Goal: Task Accomplishment & Management: Use online tool/utility

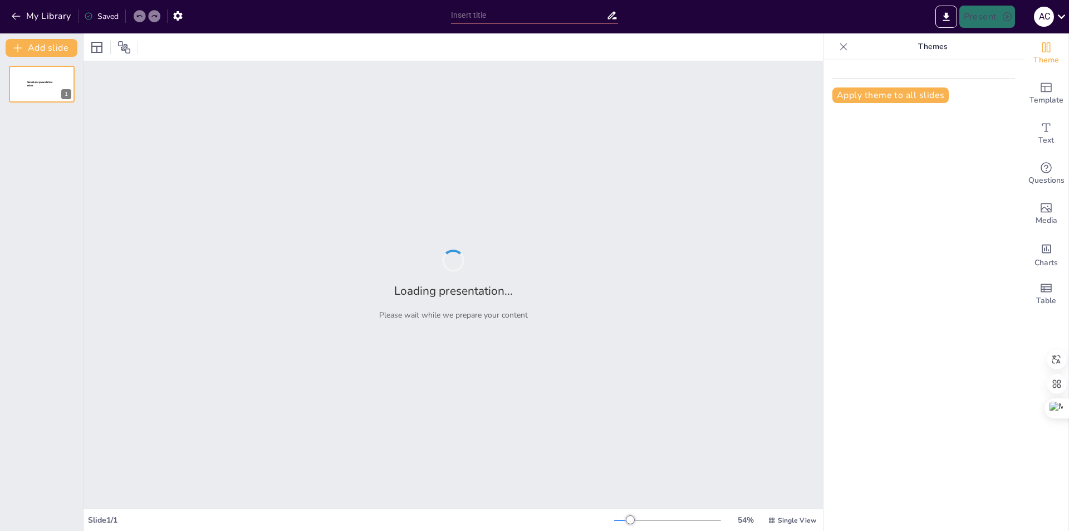
type input "Estrategias de Branding para Posicionar el Café Panameño en el Mercado Internac…"
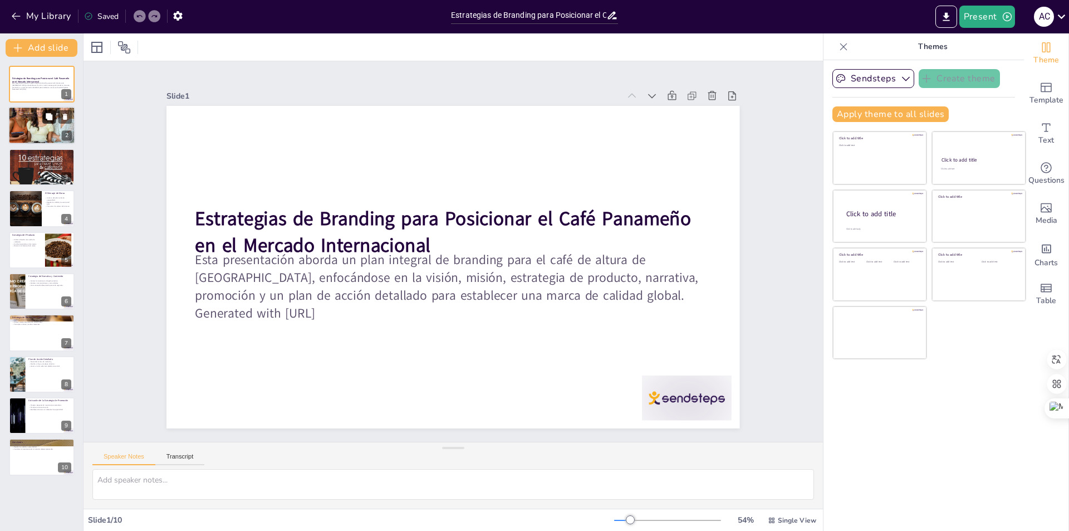
click at [52, 121] on button at bounding box center [48, 116] width 13 height 13
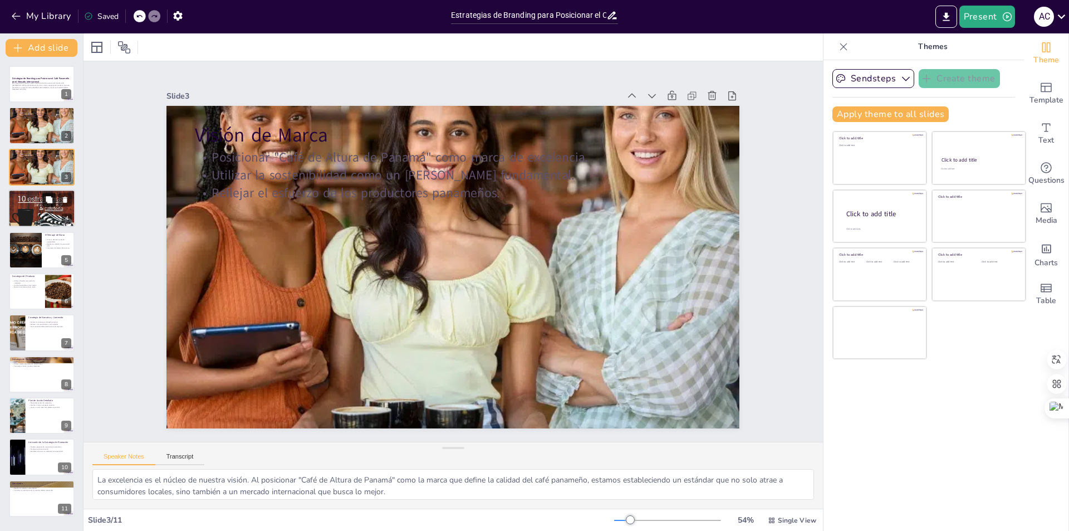
click at [44, 201] on button at bounding box center [48, 199] width 13 height 13
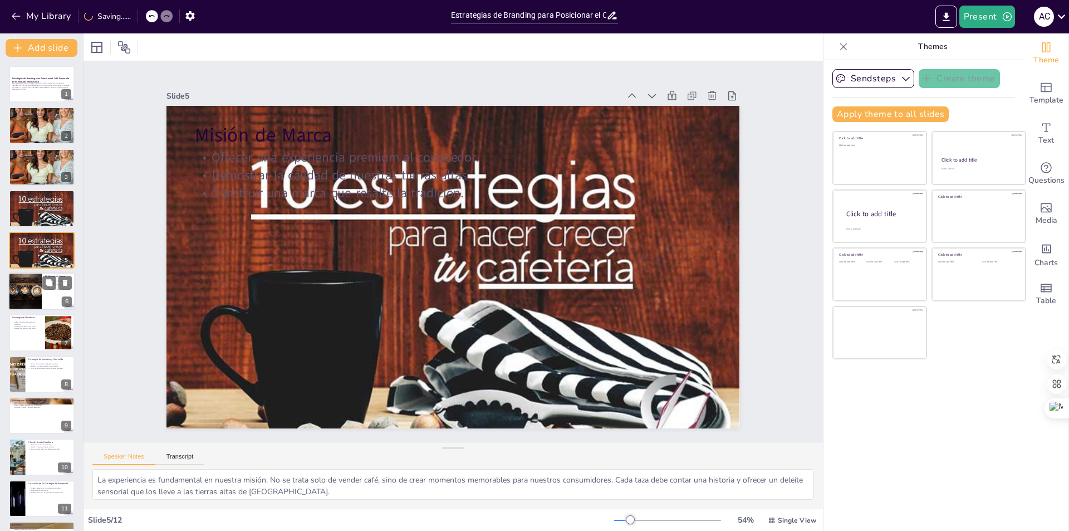
click at [35, 278] on div at bounding box center [24, 291] width 57 height 38
type textarea "El descubrimiento es una parte esencial de nuestro mensaje. Al invitar a los co…"
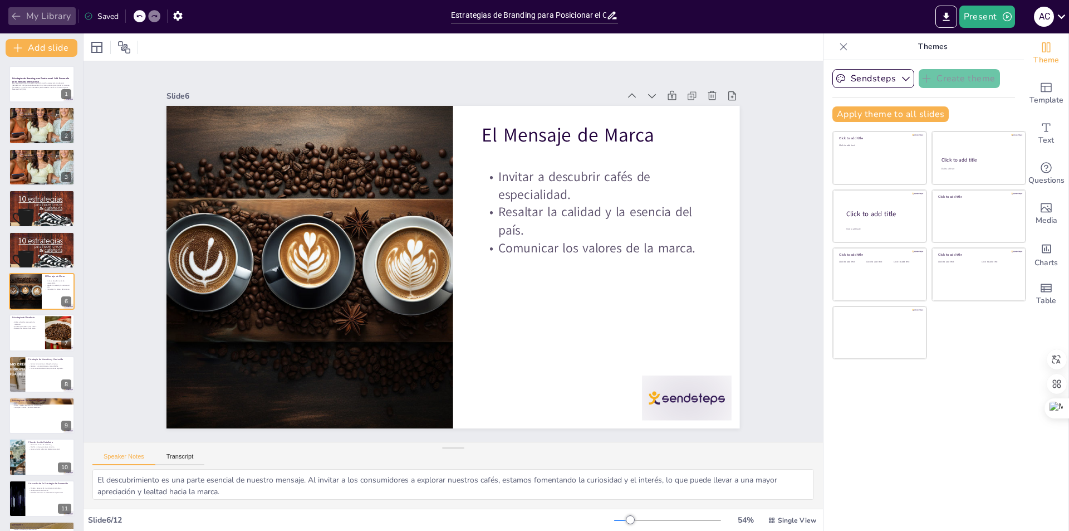
click at [14, 19] on icon "button" at bounding box center [16, 16] width 11 height 11
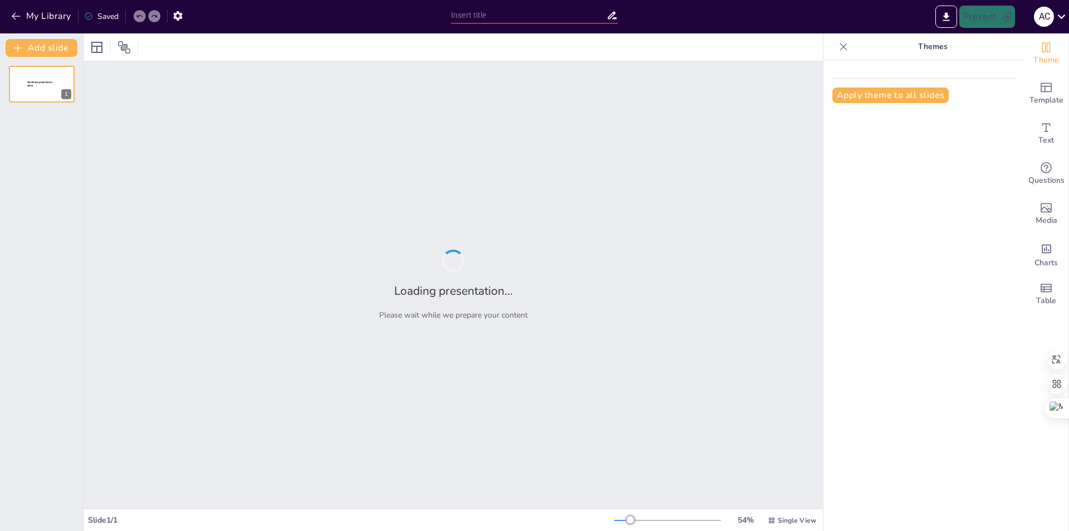
type input "Estrategias de Branding para Posicionar el Café Panameño en el Mercado Internac…"
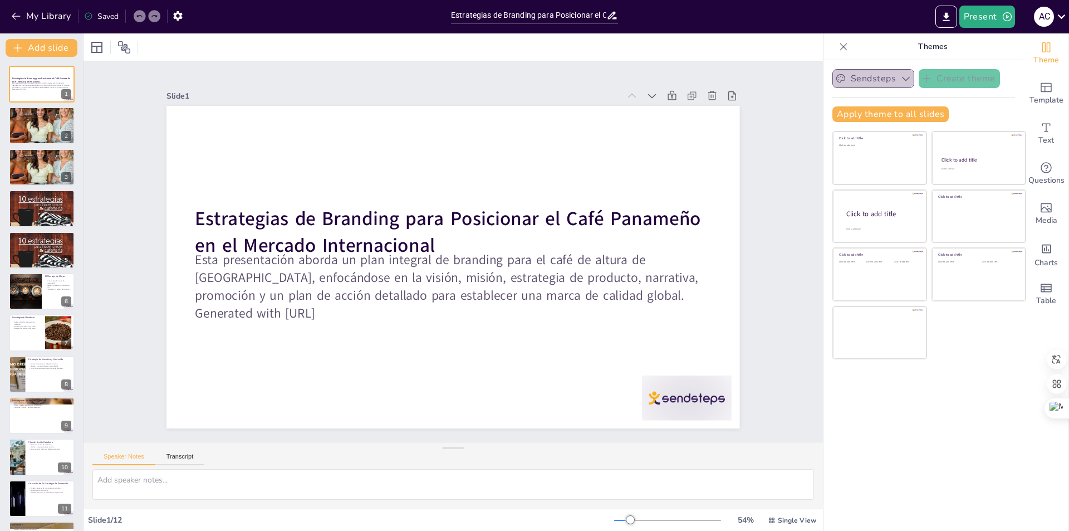
click at [902, 80] on icon "button" at bounding box center [906, 79] width 8 height 4
click at [991, 399] on div "Sendsteps Create theme Apply theme to all slides Click to add title Click to ad…" at bounding box center [924, 295] width 200 height 471
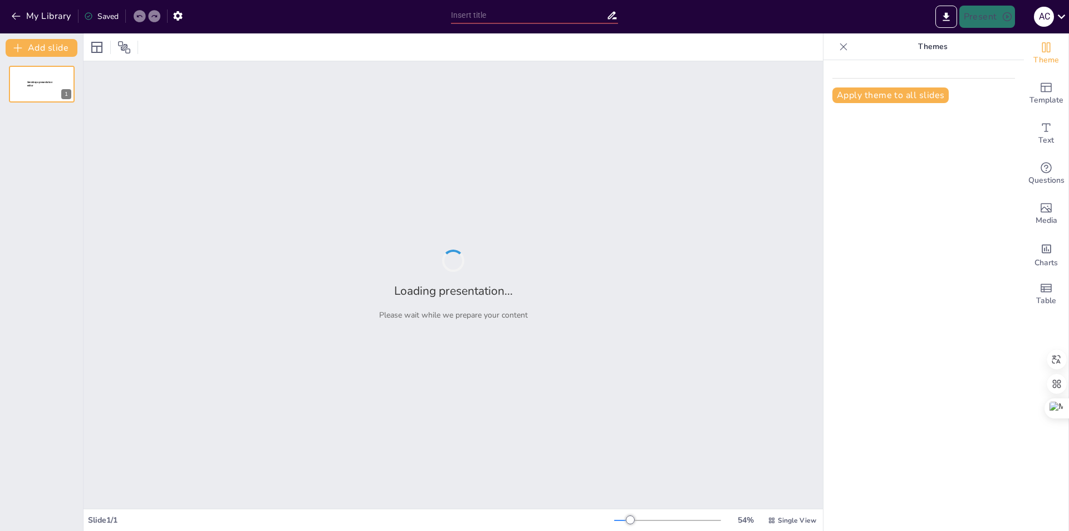
type input "Construyendo una Marca Sólida: Estrategias para el Café de Altura de [GEOGRAPHI…"
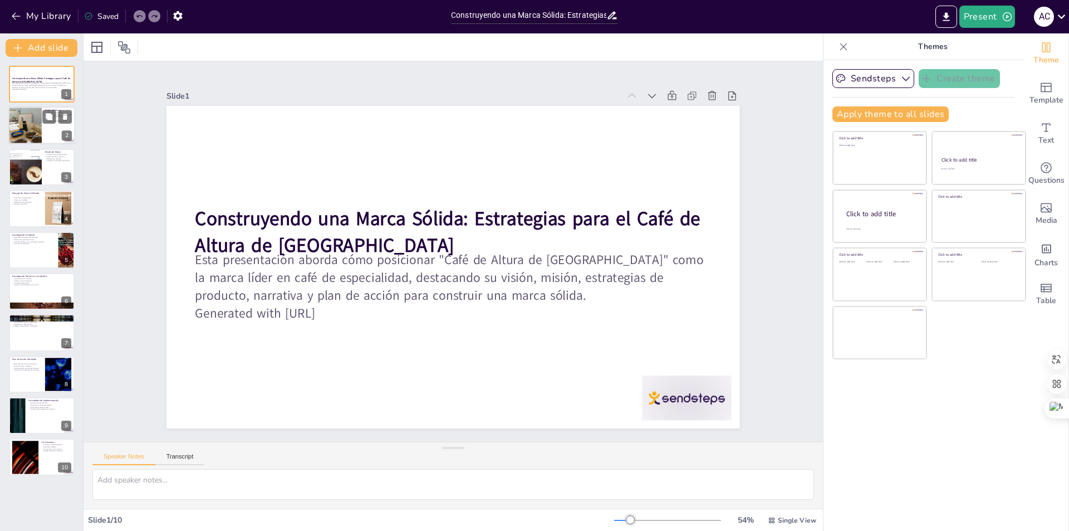
click at [31, 121] on div at bounding box center [24, 125] width 33 height 45
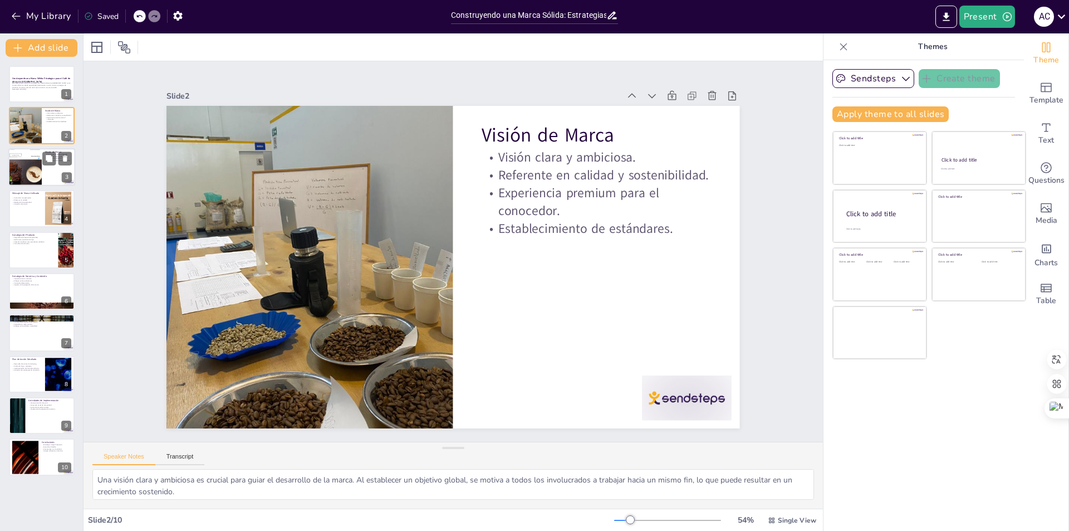
click at [27, 174] on div at bounding box center [24, 166] width 33 height 43
type textarea "Al enfocarse en la calidad del café, la marca puede atraer a consumidores que v…"
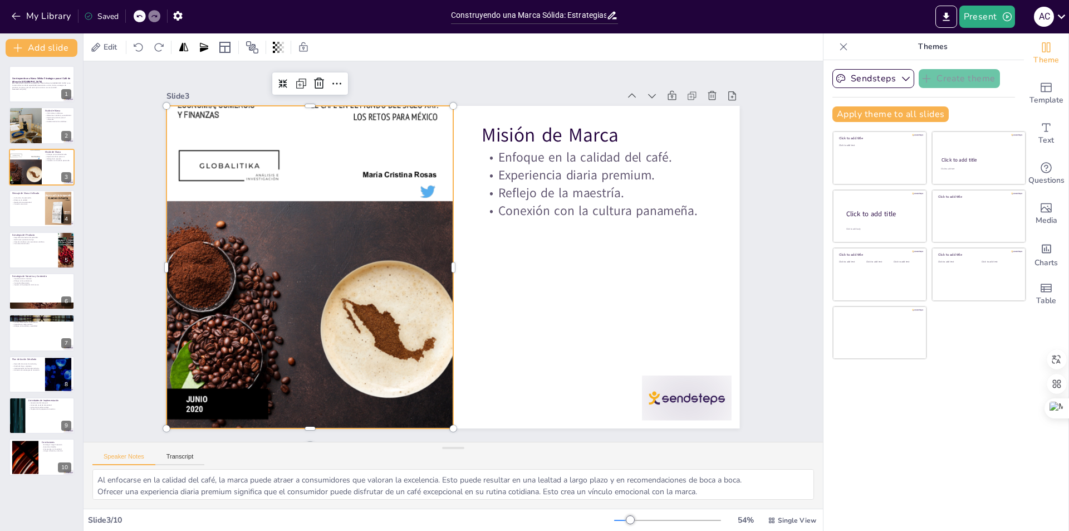
click at [233, 164] on div at bounding box center [336, 167] width 461 height 467
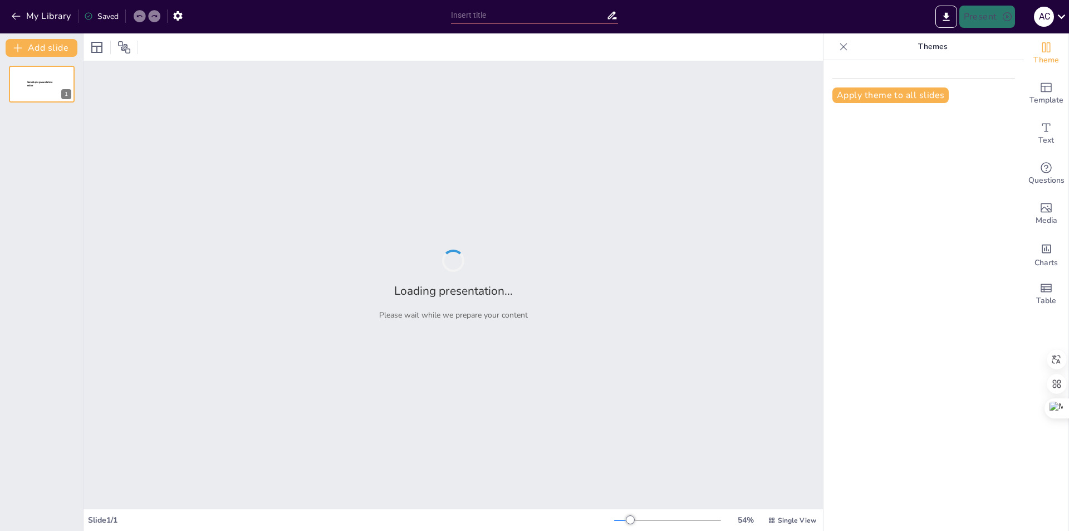
type input "Construyendo una Marca Sólida: Estrategias para el Café de Altura de [GEOGRAPHI…"
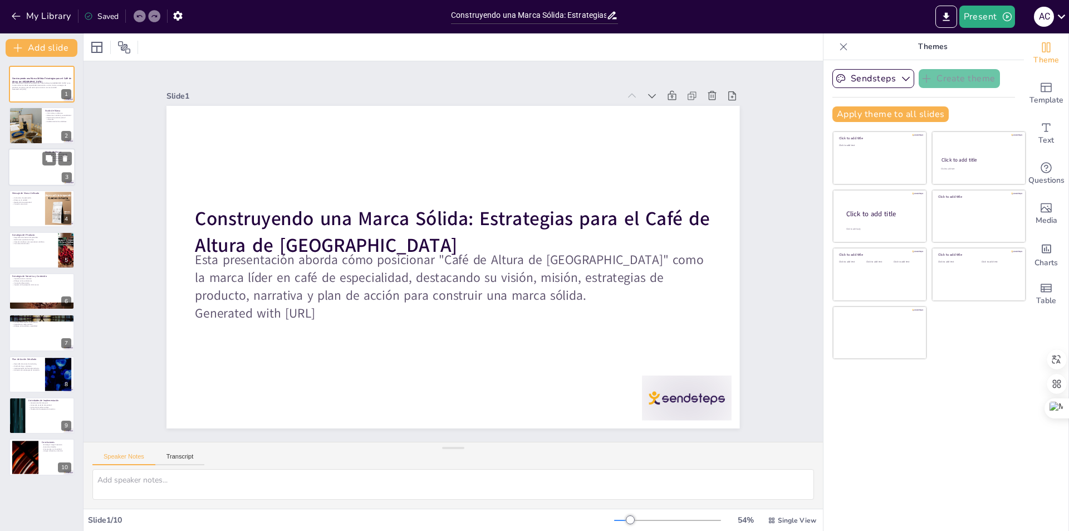
click at [52, 173] on div at bounding box center [41, 167] width 67 height 38
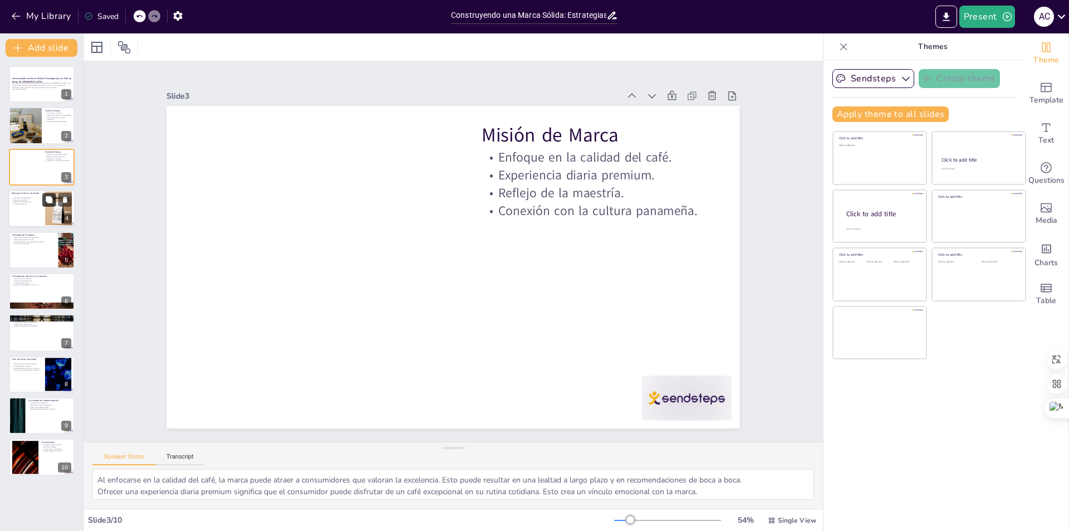
click at [42, 202] on button at bounding box center [48, 199] width 13 height 13
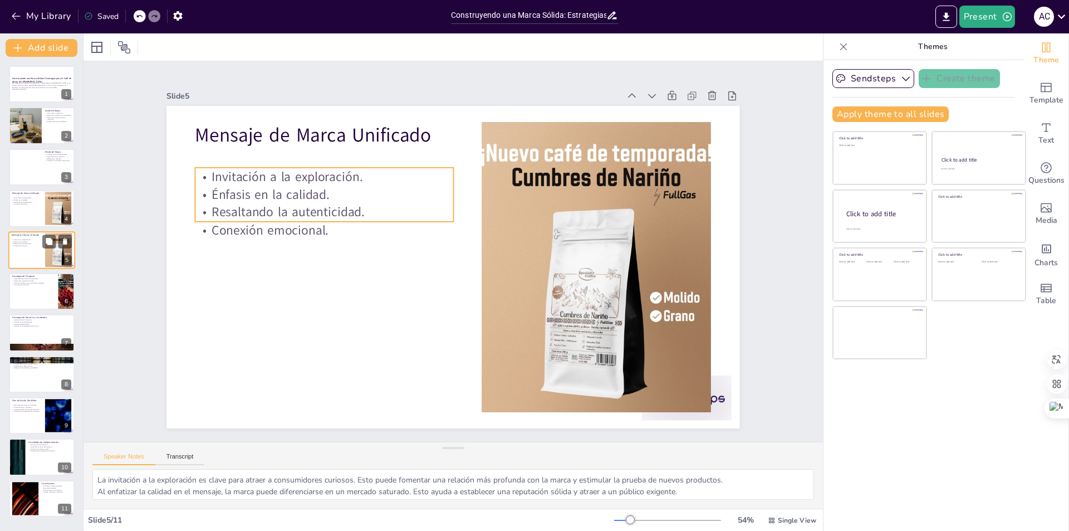
click at [35, 241] on p "Énfasis en la calidad." at bounding box center [27, 242] width 30 height 2
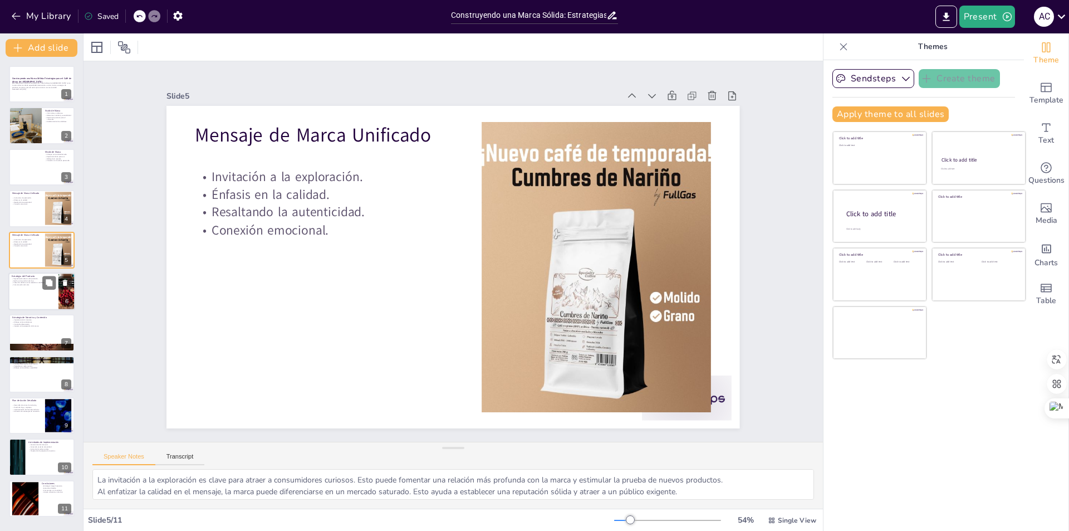
click at [33, 289] on div at bounding box center [41, 291] width 67 height 38
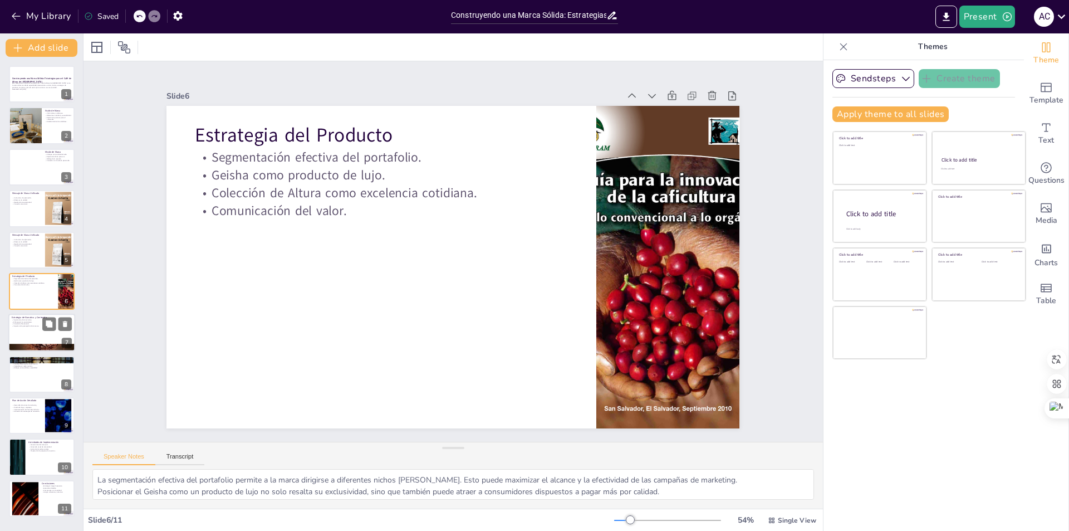
click at [52, 339] on div at bounding box center [41, 333] width 67 height 38
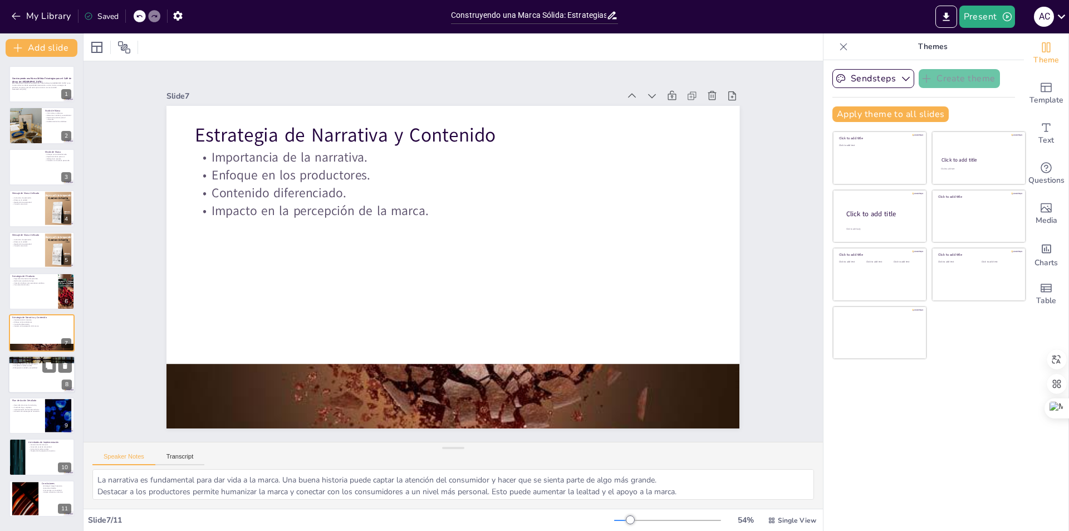
click at [41, 380] on div at bounding box center [41, 374] width 67 height 38
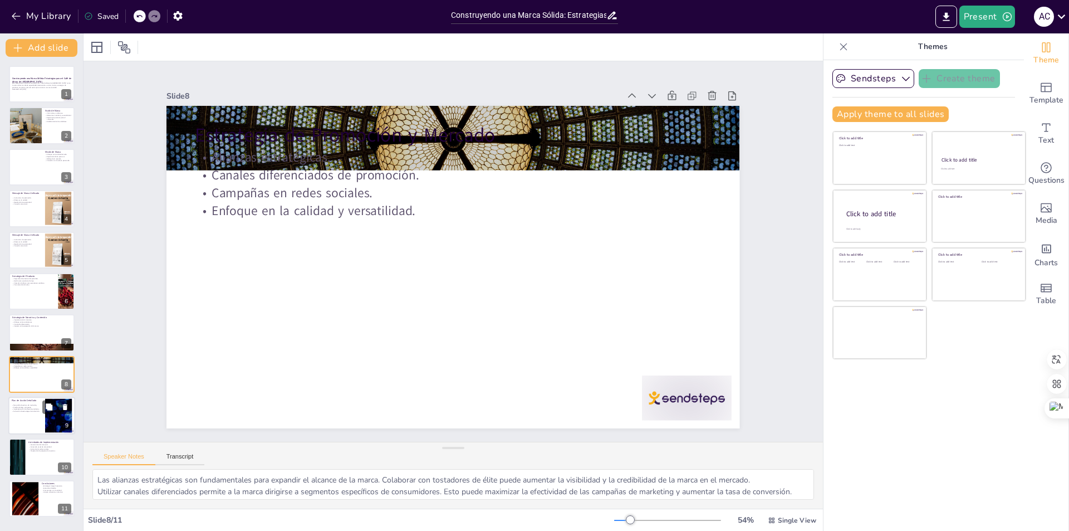
click at [31, 412] on p "Activación de estrategias de contenido." at bounding box center [27, 411] width 30 height 2
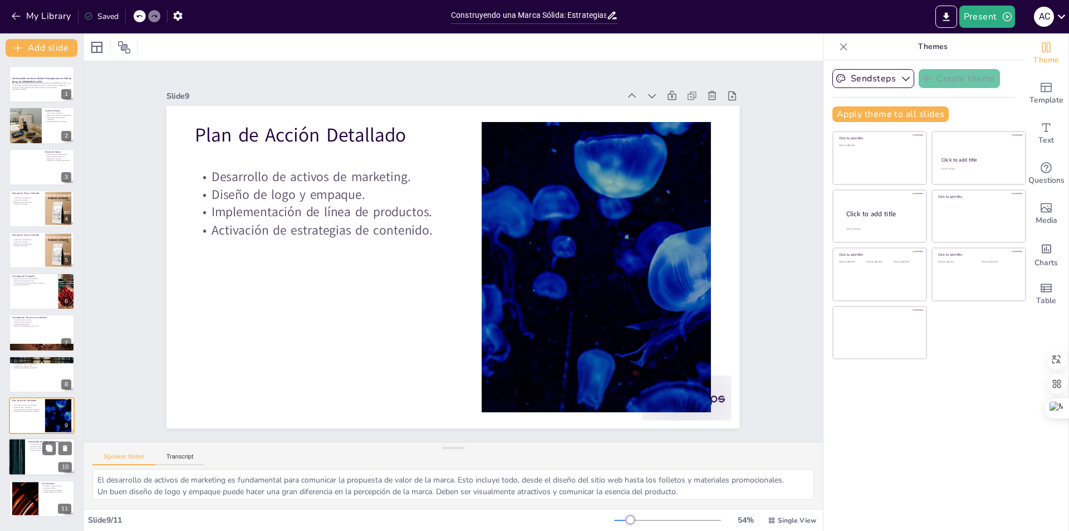
click at [26, 444] on div at bounding box center [41, 457] width 67 height 38
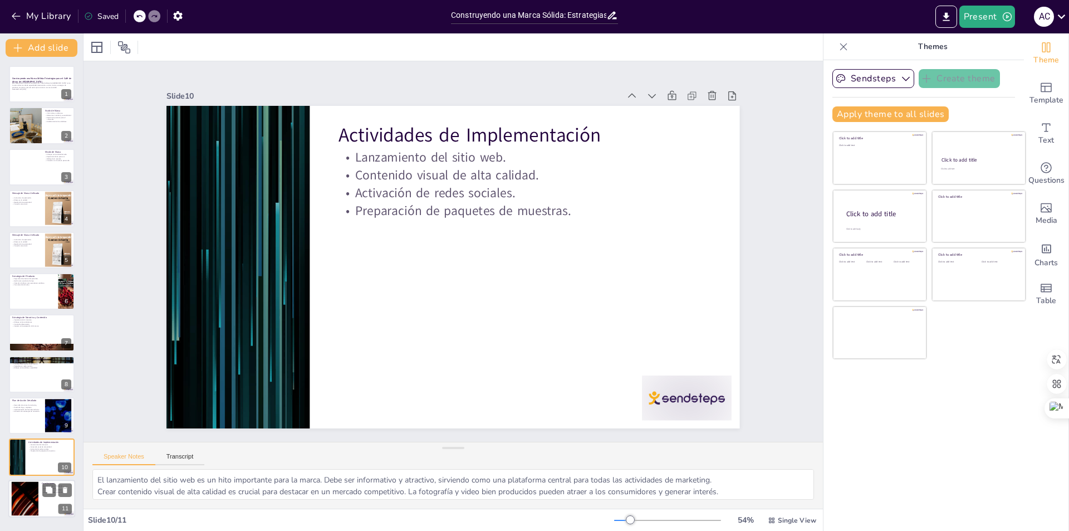
click at [23, 496] on div at bounding box center [25, 498] width 60 height 34
type textarea "Una estrategia integral es vital para el éxito de la marca. Cada componente deb…"
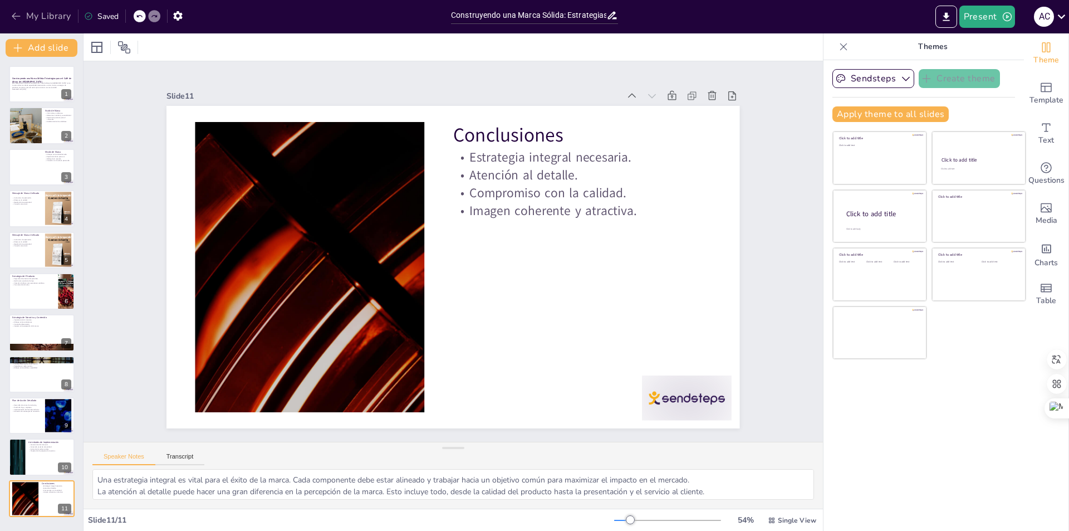
click at [21, 13] on icon "button" at bounding box center [16, 16] width 11 height 11
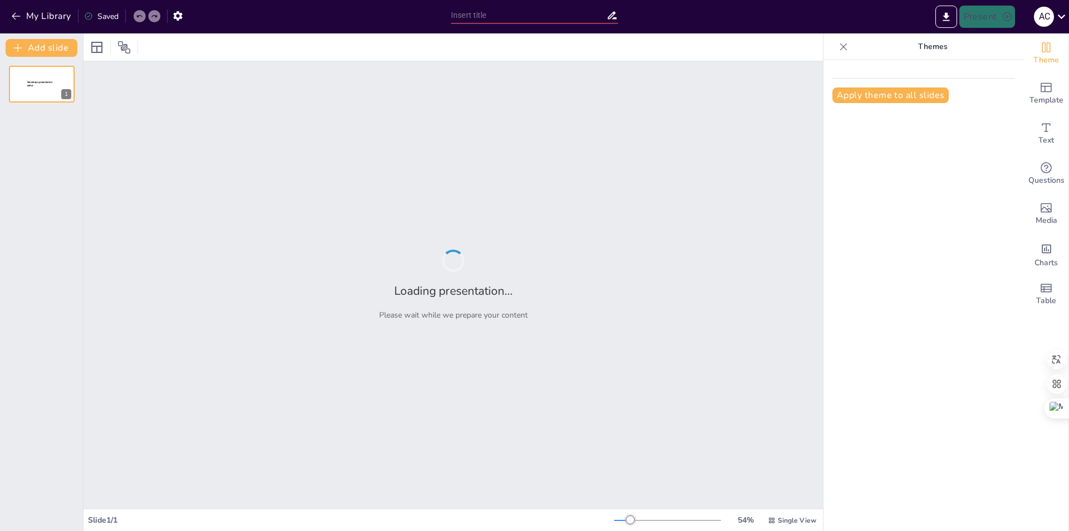
type input "Construyendo la Marca: Estrategias para el Café de [GEOGRAPHIC_DATA]"
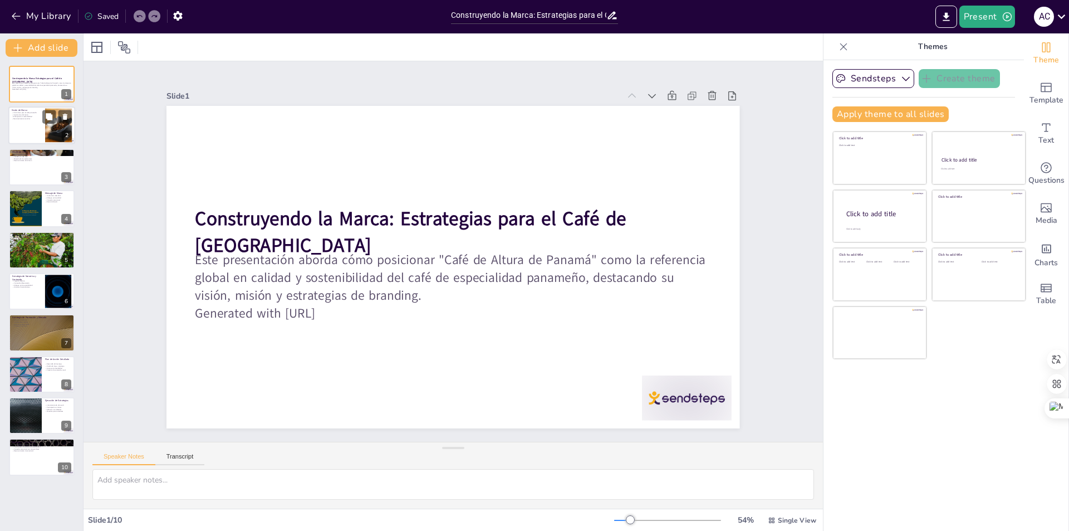
click at [50, 128] on div at bounding box center [58, 126] width 51 height 34
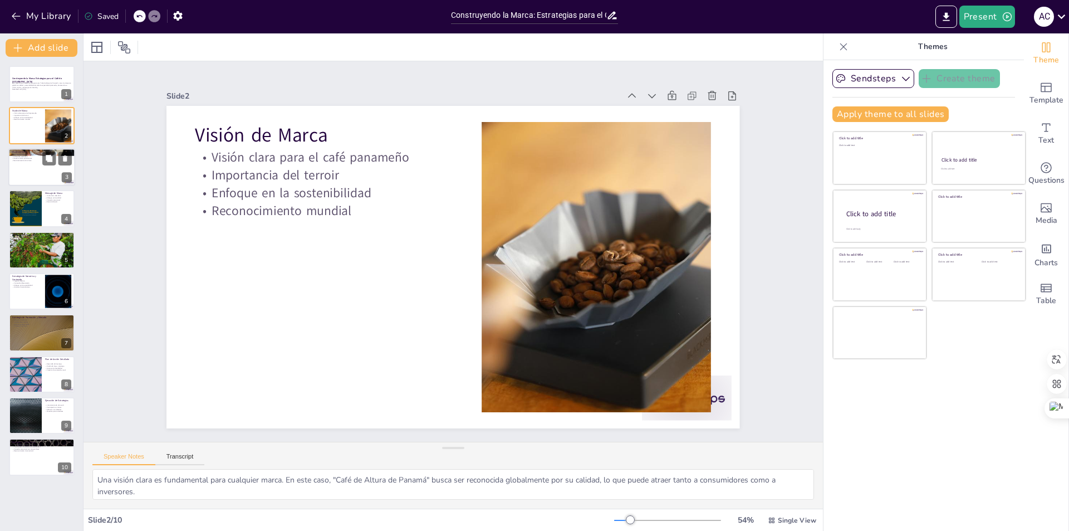
click at [42, 168] on div at bounding box center [41, 167] width 67 height 38
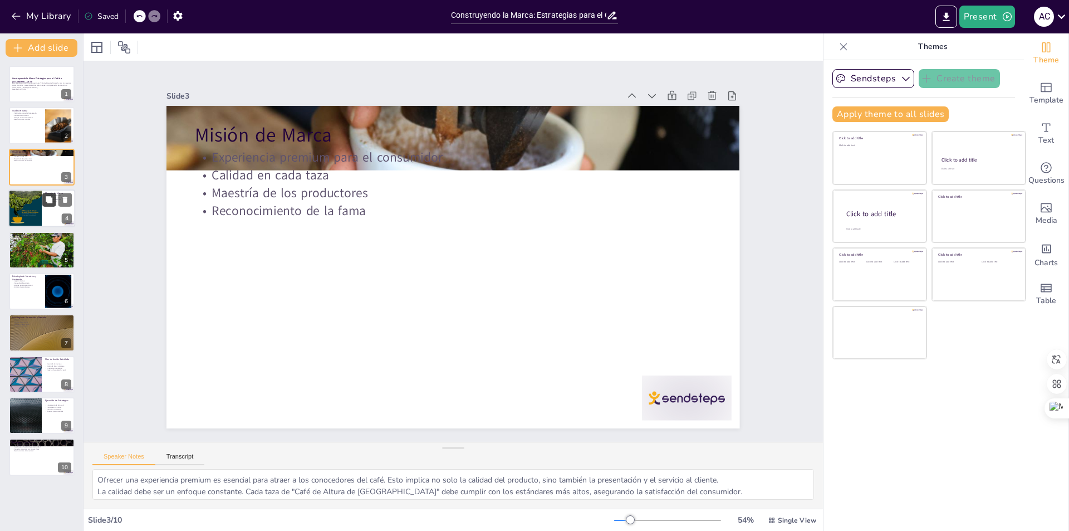
click at [44, 205] on button at bounding box center [48, 199] width 13 height 13
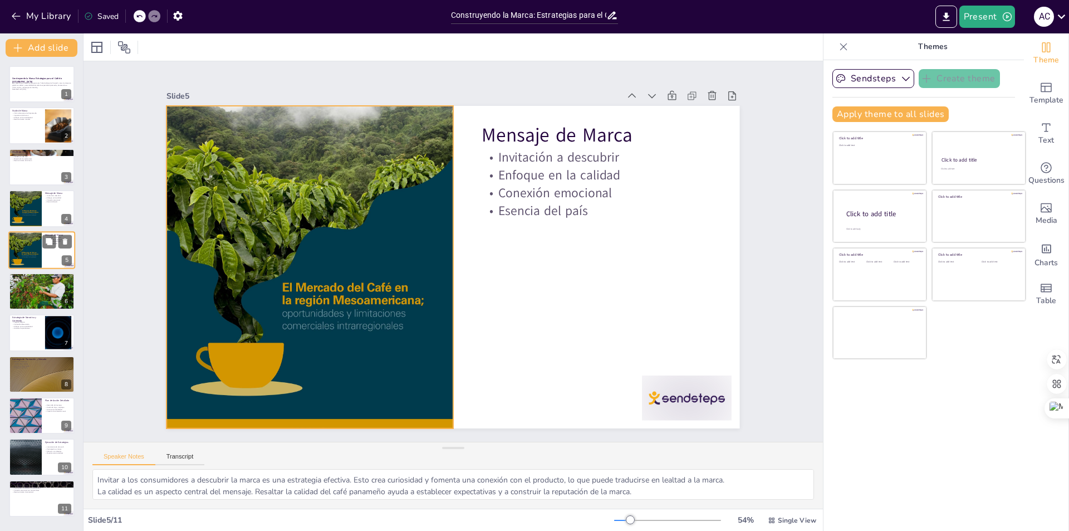
click at [41, 251] on div at bounding box center [24, 249] width 33 height 43
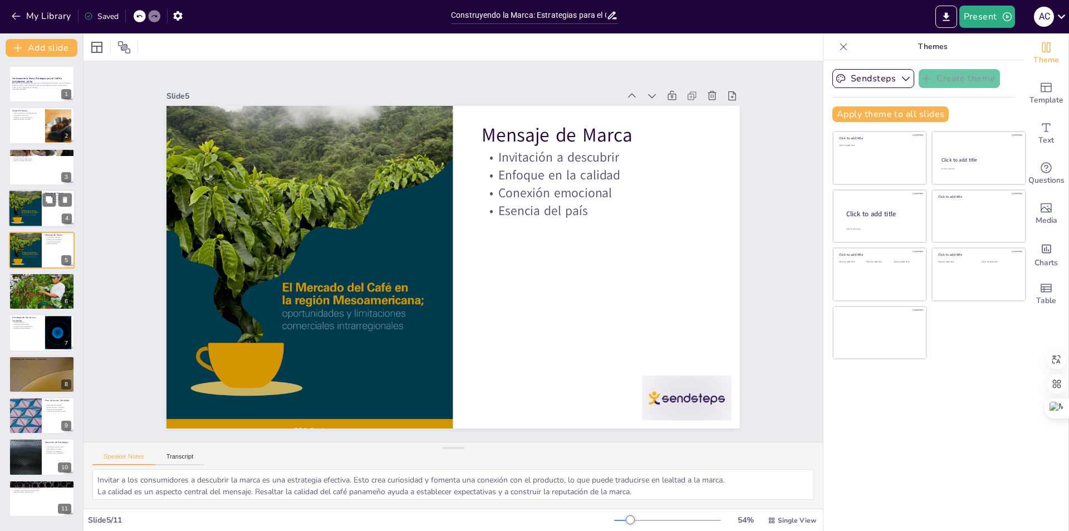
click at [40, 200] on div at bounding box center [24, 208] width 33 height 43
click at [48, 240] on icon at bounding box center [49, 241] width 7 height 7
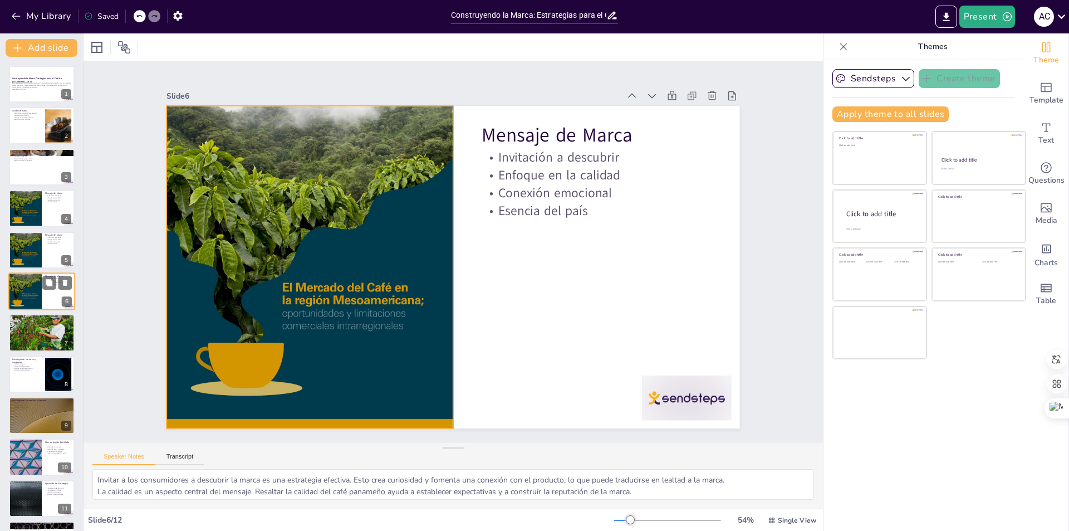
click at [24, 286] on div at bounding box center [24, 291] width 33 height 43
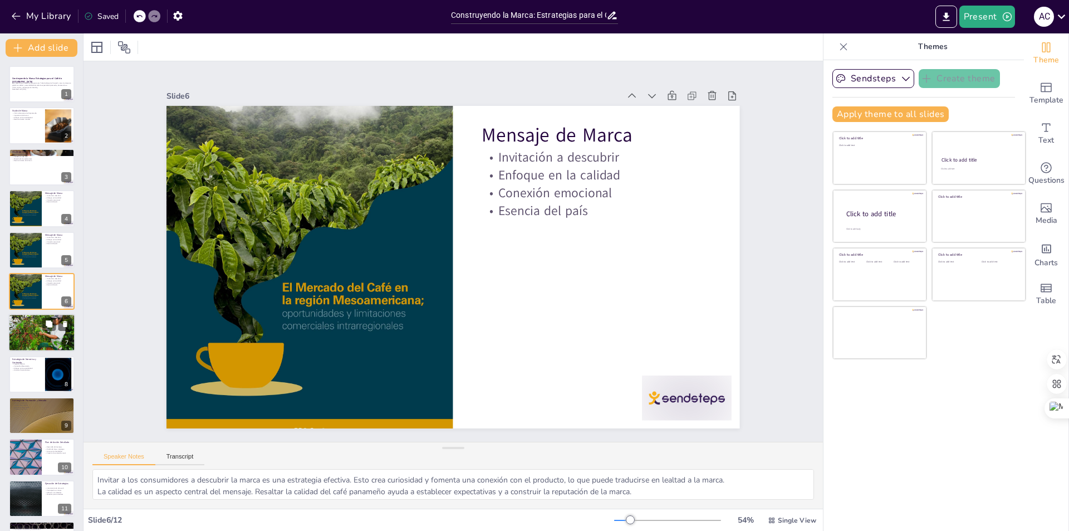
click at [43, 331] on div at bounding box center [41, 333] width 67 height 38
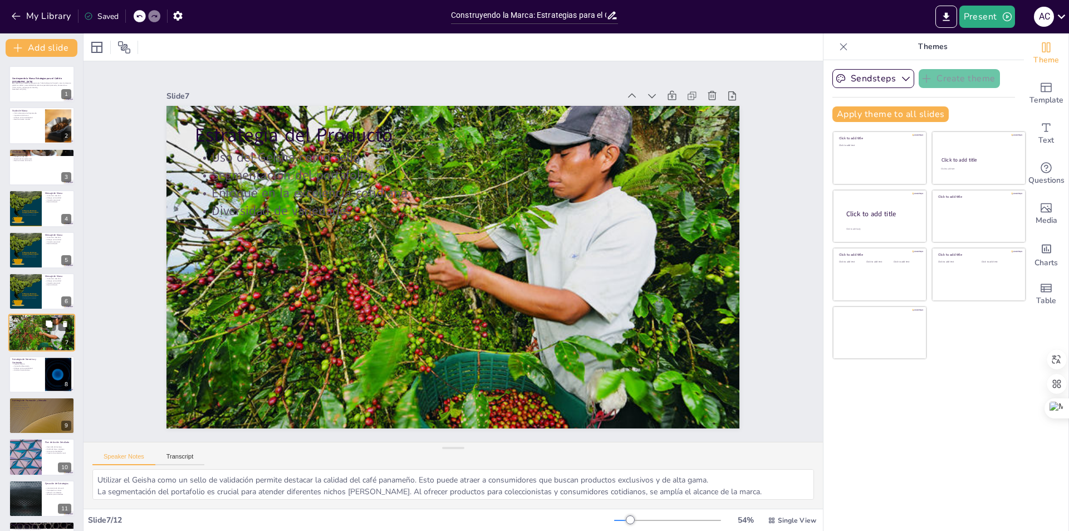
scroll to position [37, 0]
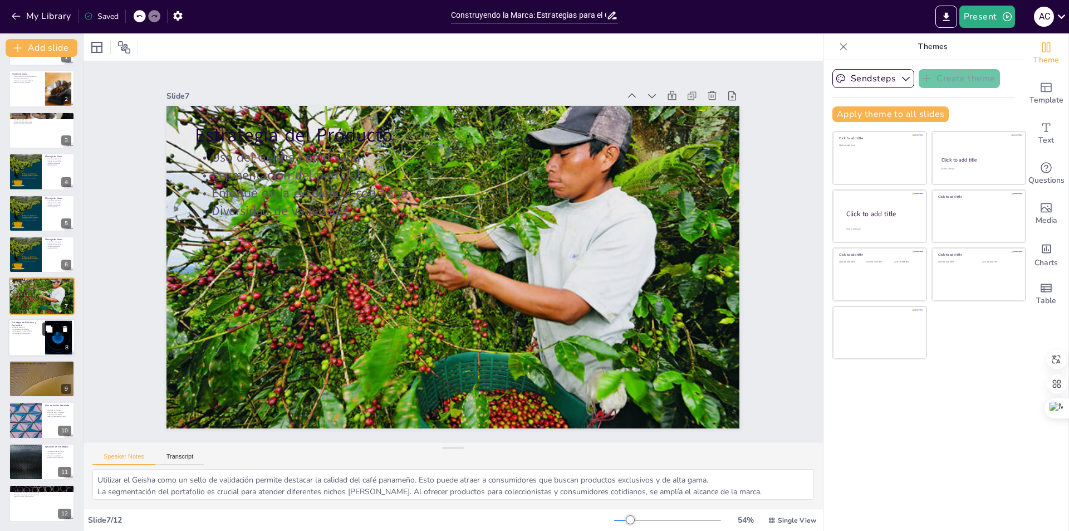
click at [43, 331] on button at bounding box center [48, 328] width 13 height 13
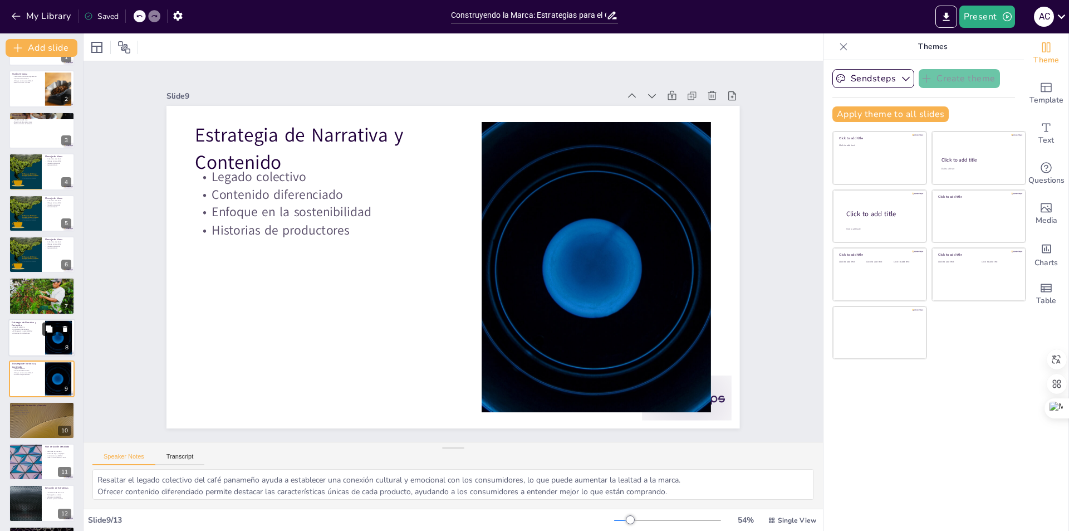
scroll to position [78, 0]
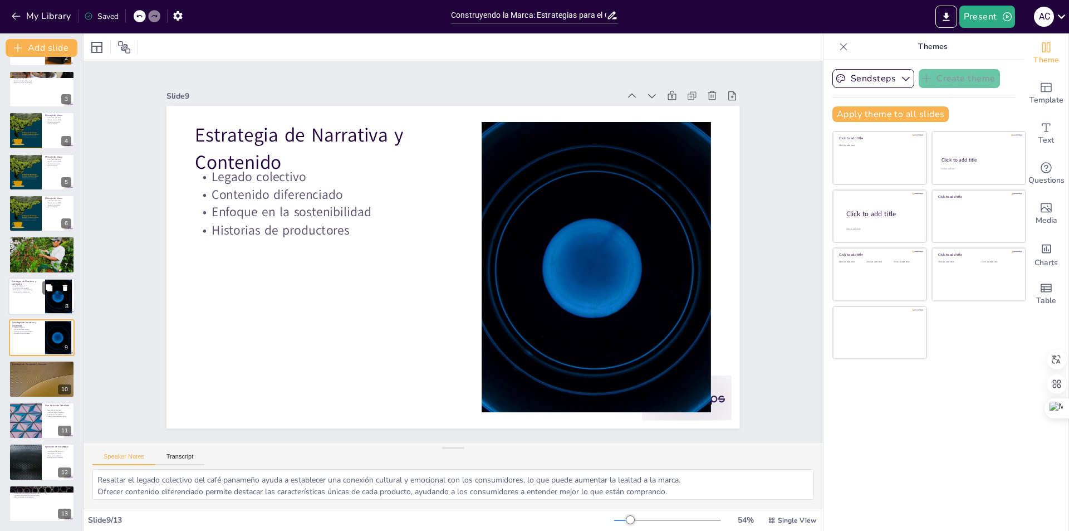
click at [41, 293] on div at bounding box center [41, 296] width 67 height 38
click at [37, 339] on div at bounding box center [41, 338] width 67 height 38
click at [46, 380] on div at bounding box center [41, 379] width 67 height 38
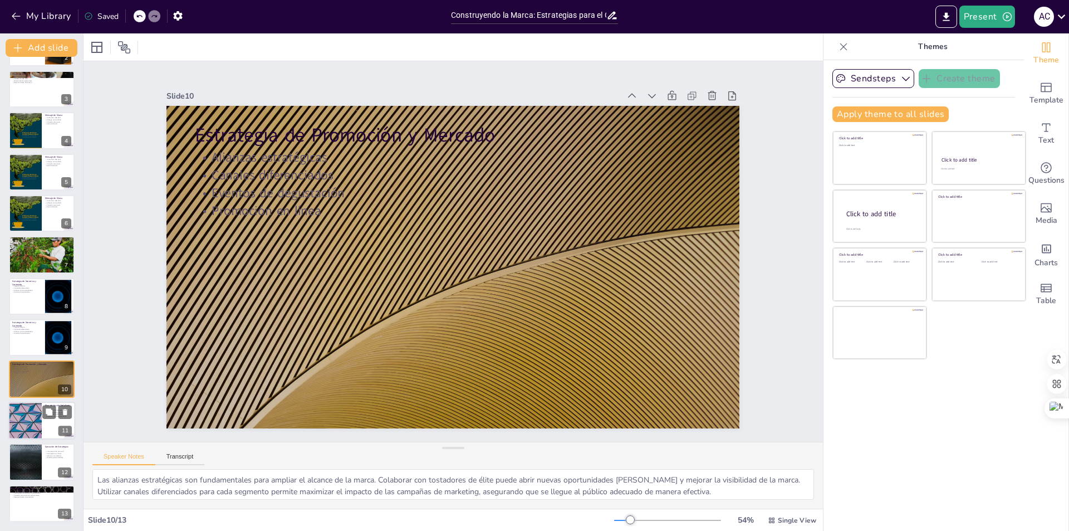
click at [30, 414] on div at bounding box center [25, 421] width 67 height 38
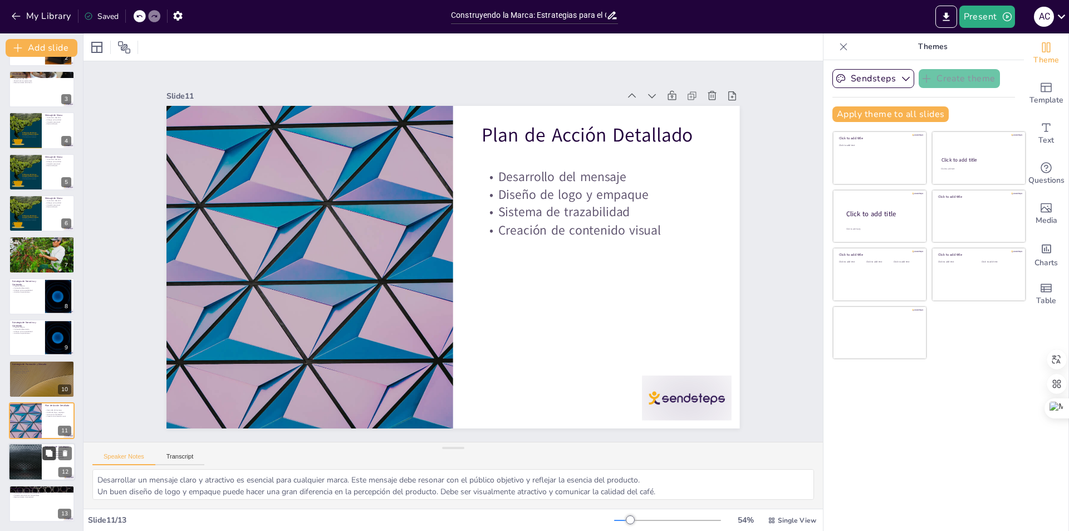
click at [45, 457] on icon at bounding box center [49, 453] width 8 height 8
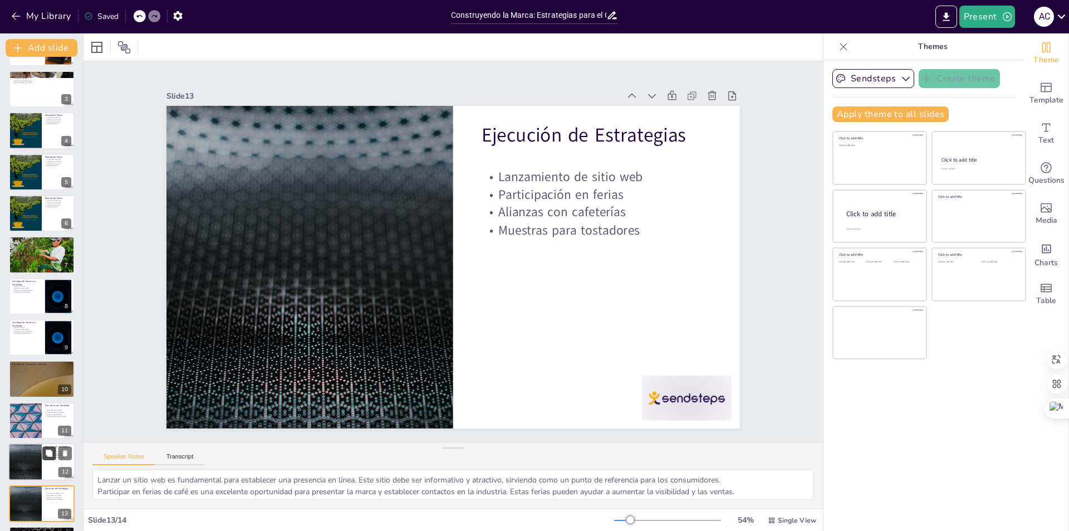
scroll to position [119, 0]
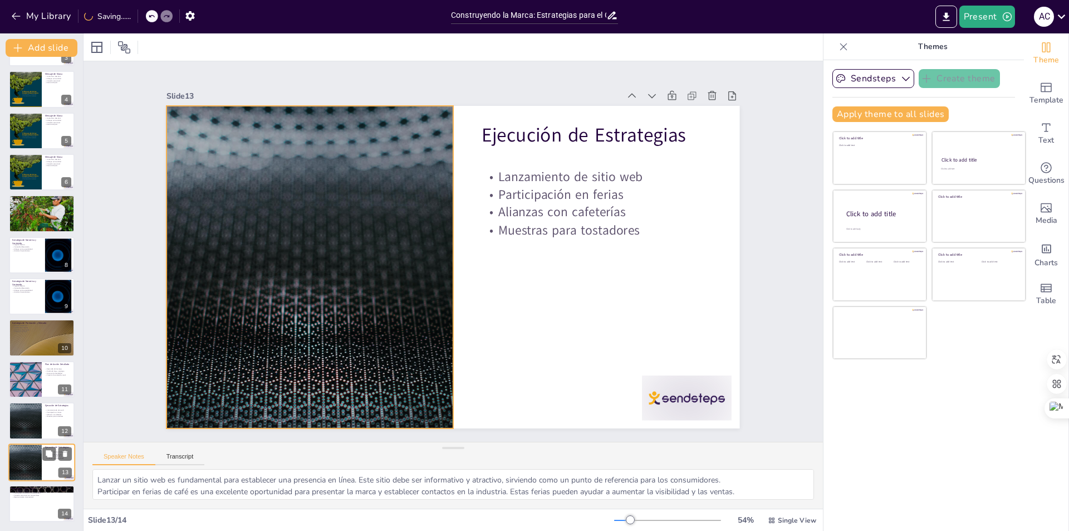
click at [38, 473] on div at bounding box center [25, 462] width 67 height 38
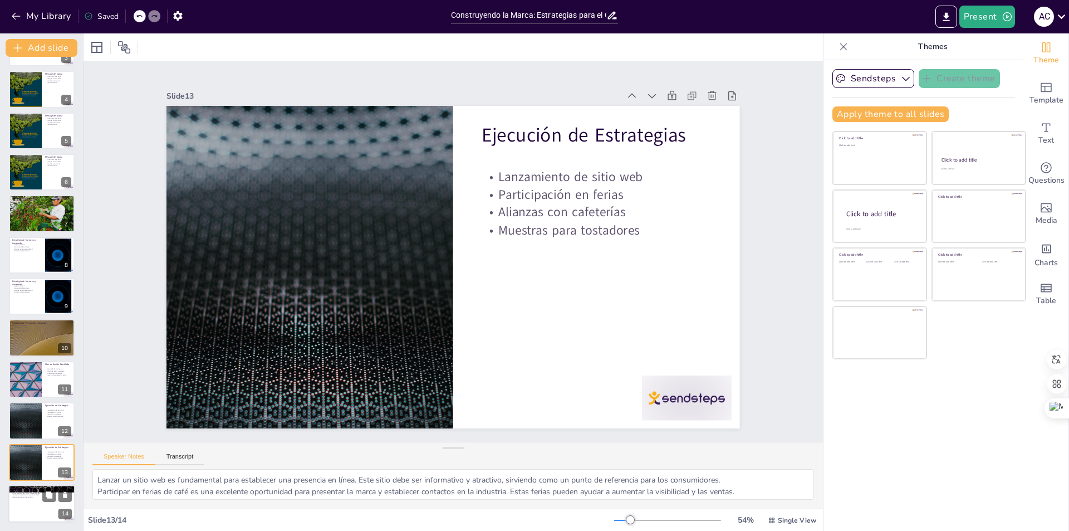
click at [35, 501] on div at bounding box center [41, 503] width 67 height 38
type textarea "Posicionarse como líder en el mercado es un objetivo ambicioso, pero alcanzable…"
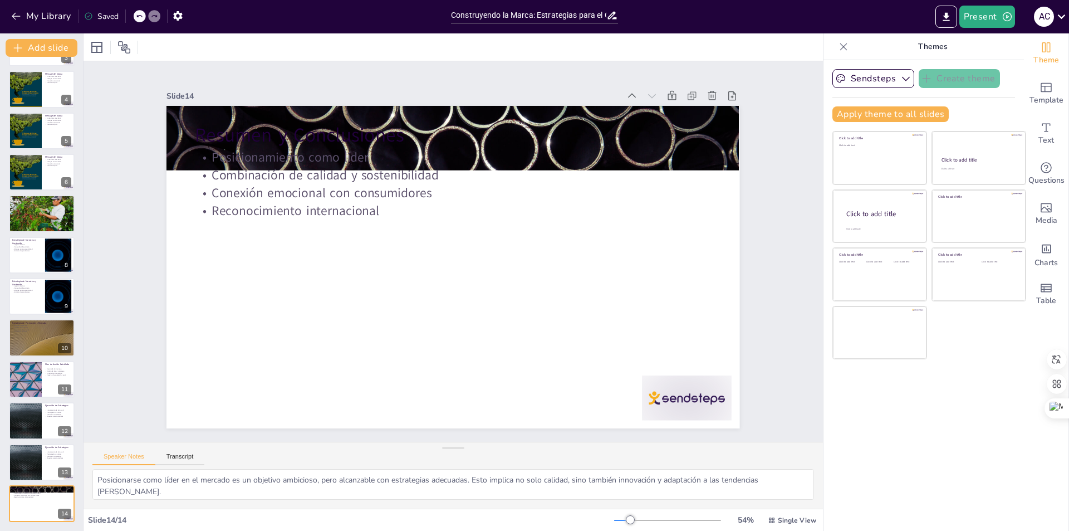
click at [106, 50] on div at bounding box center [113, 47] width 50 height 18
click at [128, 48] on icon at bounding box center [124, 47] width 12 height 12
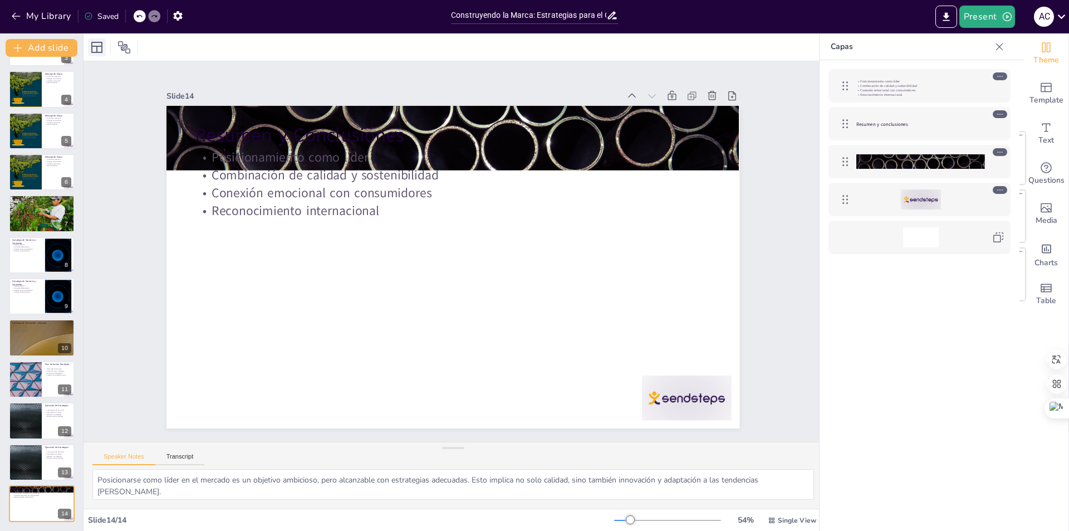
click at [103, 50] on icon at bounding box center [96, 47] width 13 height 13
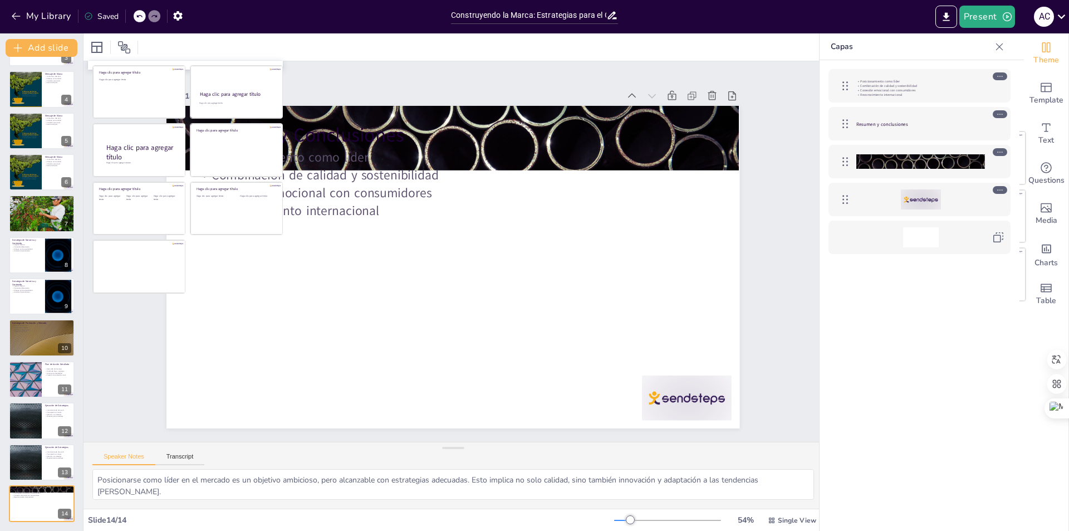
click at [741, 200] on div "Slide 1 Construyendo la Marca: Estrategias para el Café de Altura de Panamá Est…" at bounding box center [453, 251] width 727 height 624
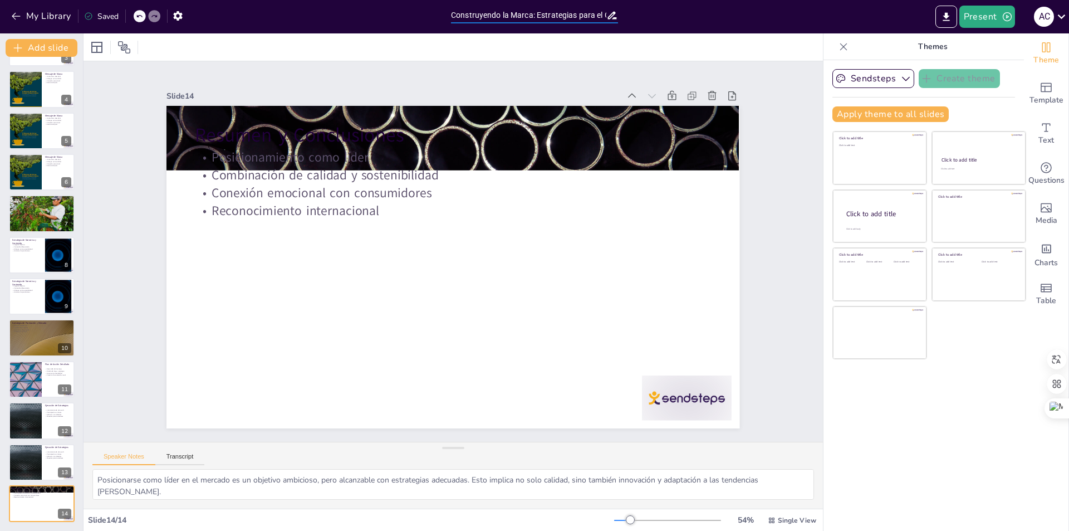
click at [602, 17] on input "Construyendo la Marca: Estrategias para el Café de Altura de Panamá" at bounding box center [528, 15] width 155 height 16
drag, startPoint x: 602, startPoint y: 17, endPoint x: 789, endPoint y: 90, distance: 200.3
click at [19, 14] on icon "button" at bounding box center [16, 16] width 11 height 11
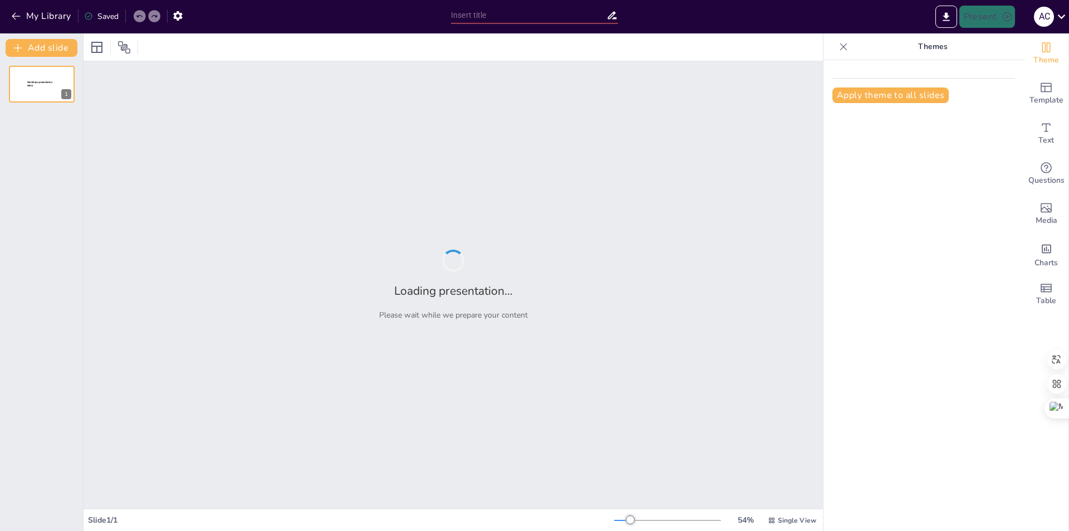
type input "Construyendo la Marca: Estrategias para el Café de [GEOGRAPHIC_DATA]"
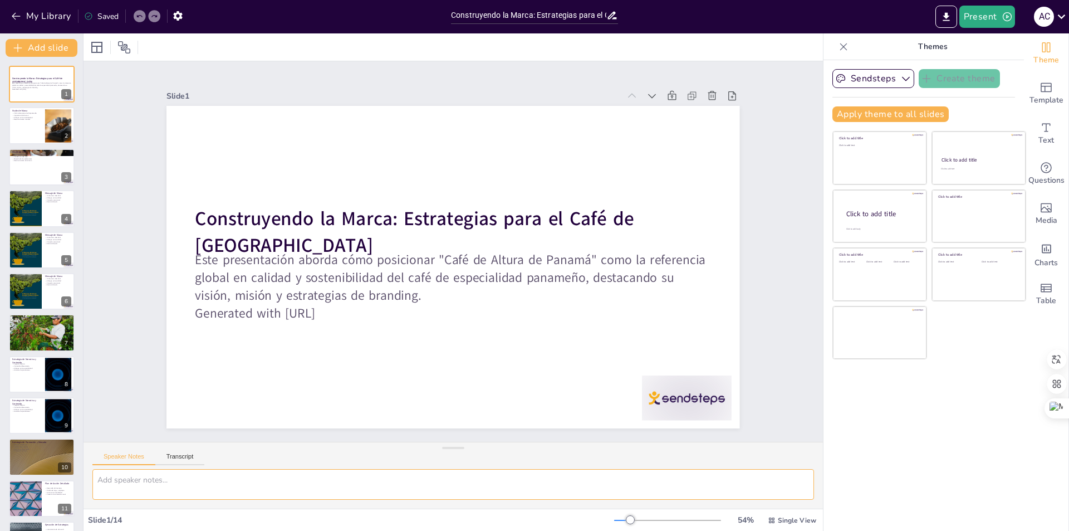
click at [122, 475] on textarea at bounding box center [453, 484] width 722 height 31
click at [417, 483] on textarea "las imagenes no permiten la lectura, adecuar las imagenes con una redacción ent…" at bounding box center [453, 484] width 722 height 31
type textarea "l"
click at [11, 15] on icon "button" at bounding box center [16, 16] width 11 height 11
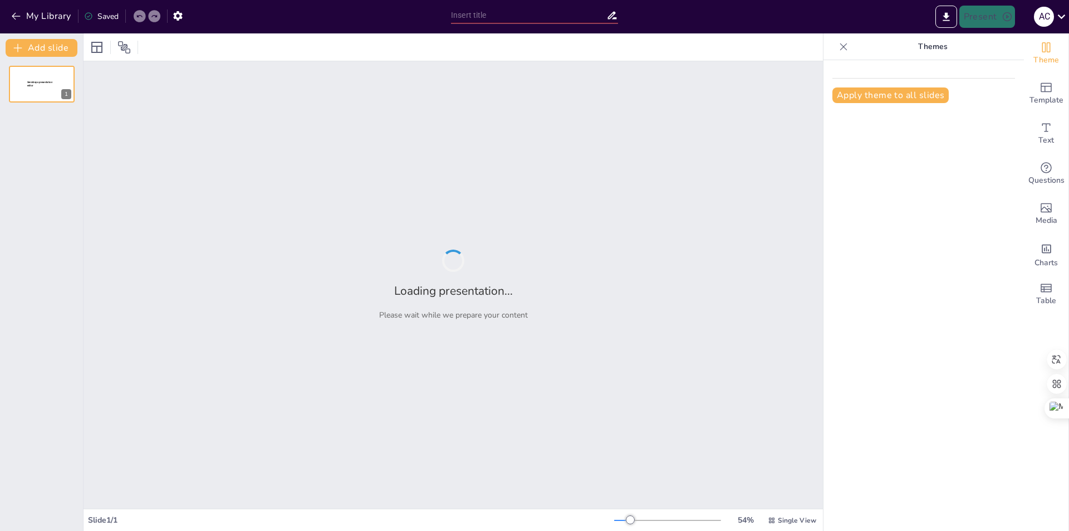
type input "Construyendo la Marca: Visión y Misión del Café de [GEOGRAPHIC_DATA]"
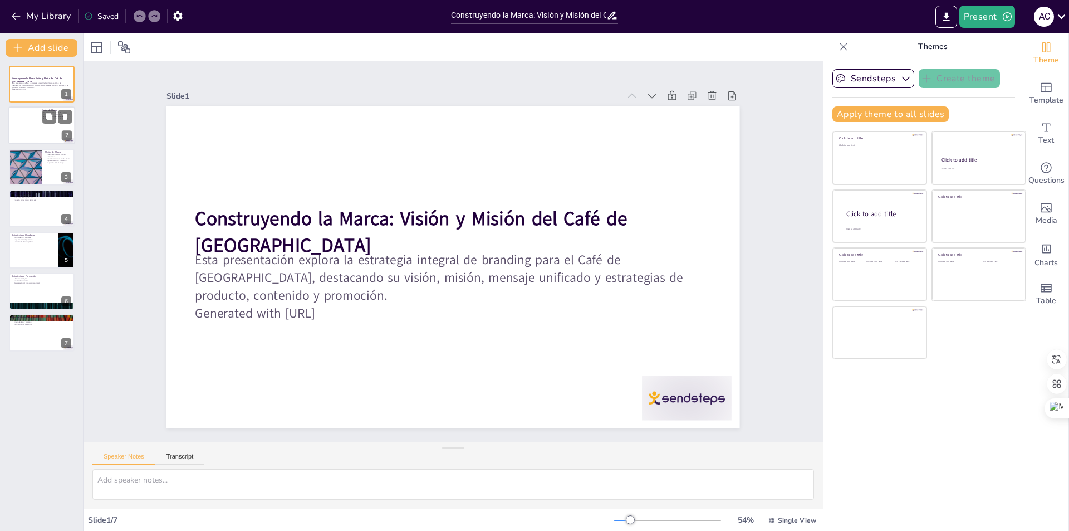
click at [35, 126] on div at bounding box center [25, 126] width 27 height 34
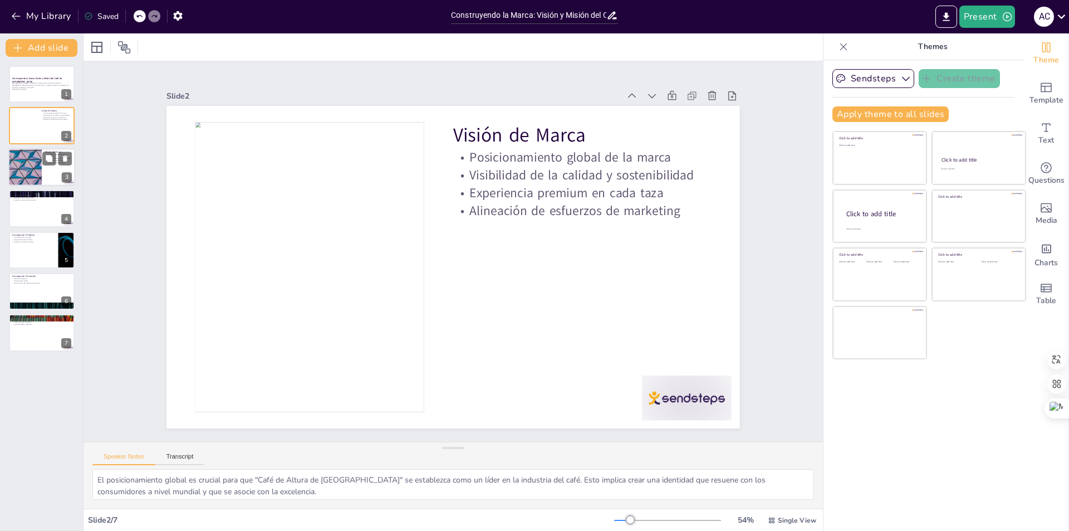
click at [37, 156] on div at bounding box center [25, 167] width 67 height 38
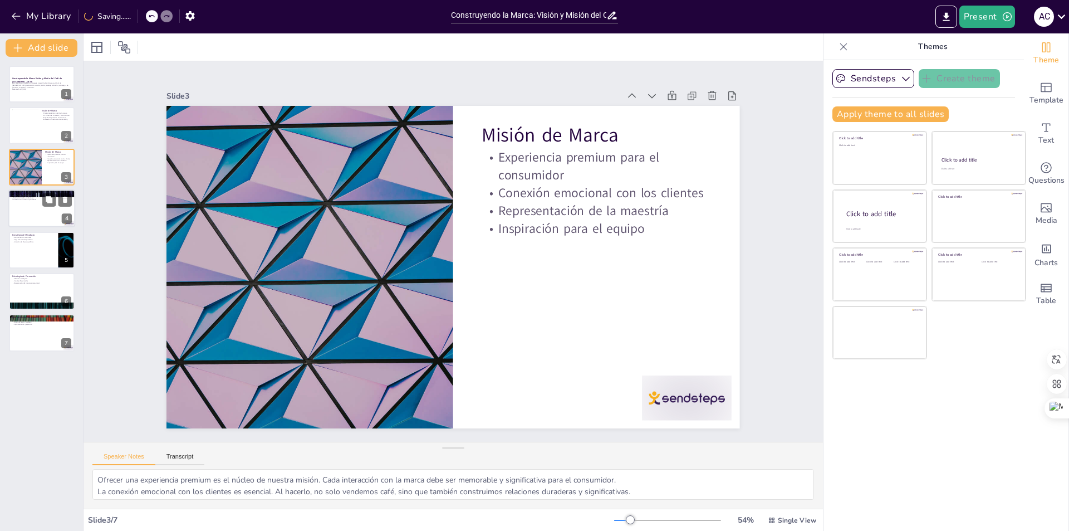
click at [25, 207] on div at bounding box center [41, 208] width 67 height 38
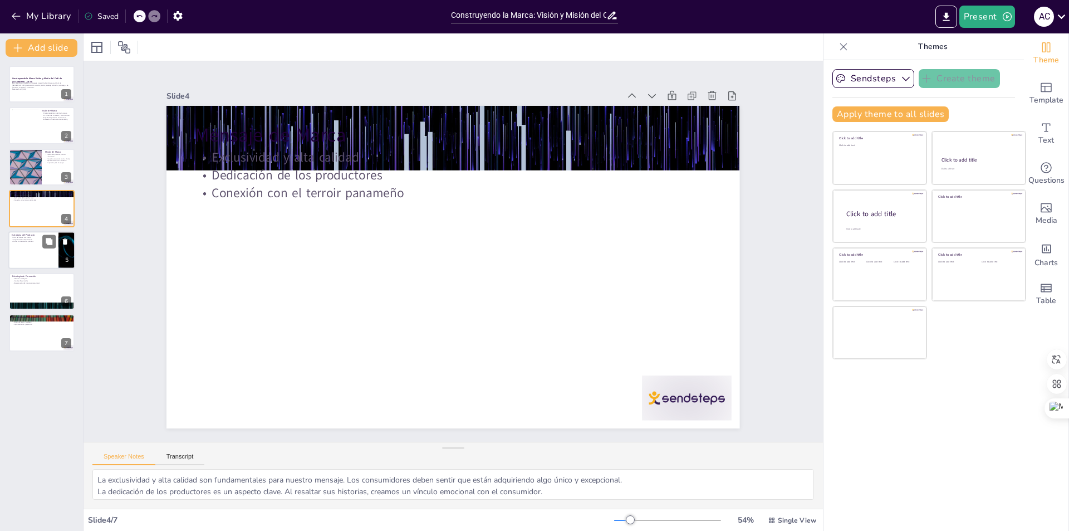
click at [25, 245] on div at bounding box center [41, 250] width 67 height 38
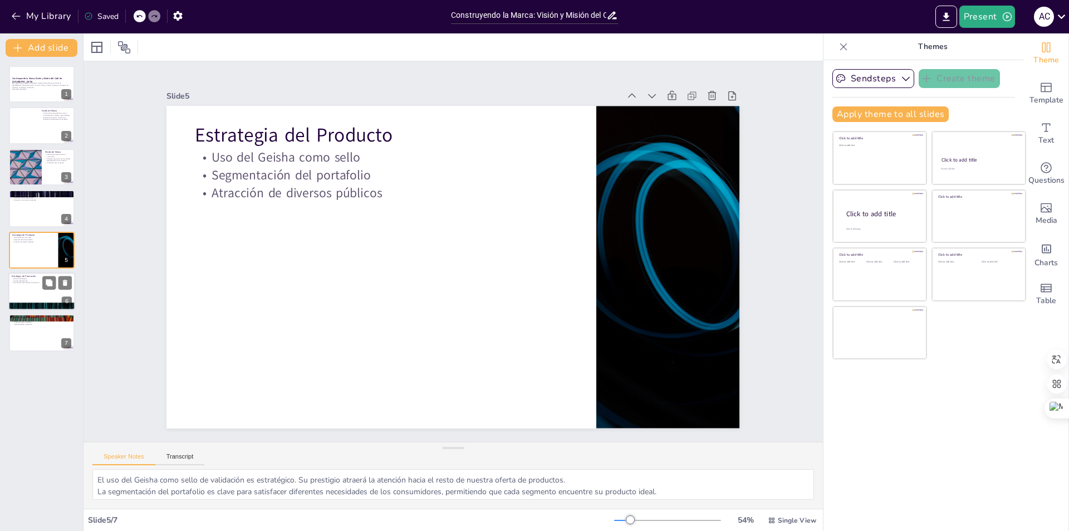
click at [25, 282] on p "Maximización del impacto promocional" at bounding box center [42, 283] width 60 height 2
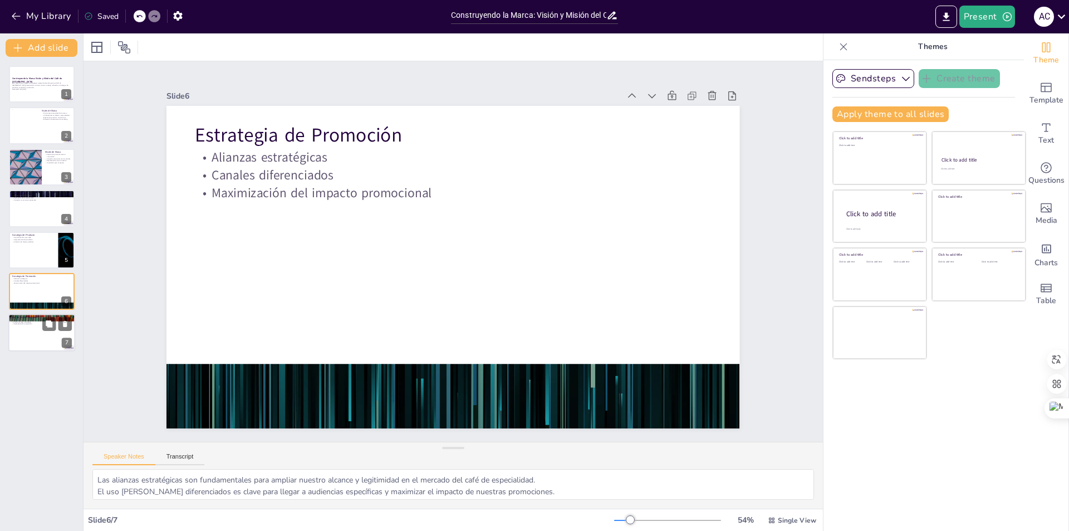
click at [33, 329] on div at bounding box center [41, 333] width 67 height 38
type textarea "El desarrollo de activos de marketing es crucial para comunicar efectivamente n…"
